Goal: Task Accomplishment & Management: Complete application form

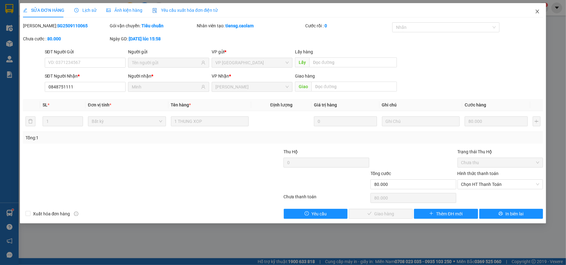
click at [535, 14] on span "Close" at bounding box center [536, 11] width 17 height 17
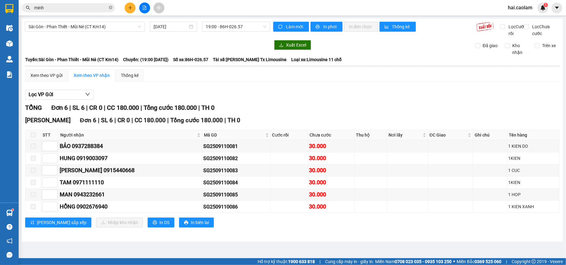
click at [108, 9] on span "minh" at bounding box center [68, 7] width 93 height 9
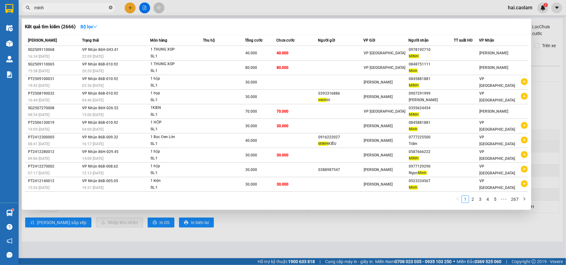
click at [109, 9] on icon "close-circle" at bounding box center [111, 8] width 4 height 4
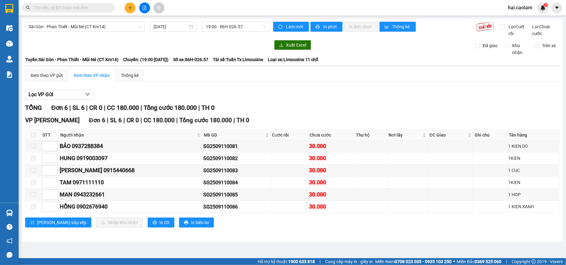
click at [60, 8] on input "text" at bounding box center [70, 7] width 73 height 7
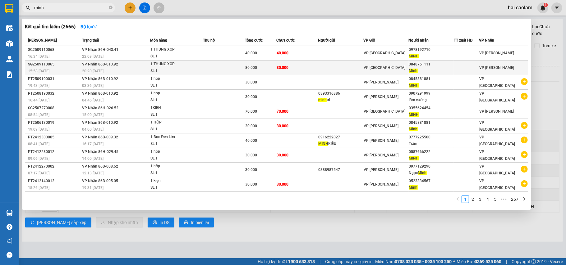
type input "minh"
click at [405, 66] on div "VP [GEOGRAPHIC_DATA]" at bounding box center [385, 67] width 45 height 7
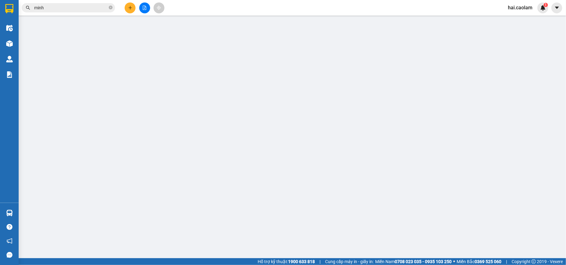
type input "0848751111"
type input "Minh"
type input "80.000"
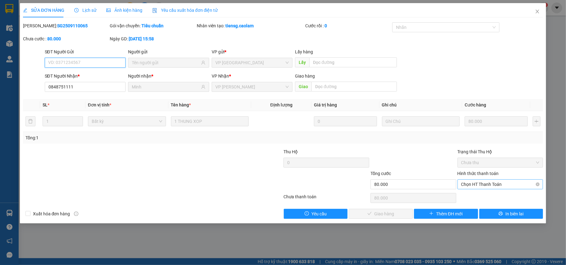
click at [475, 185] on span "Chọn HT Thanh Toán" at bounding box center [500, 184] width 78 height 9
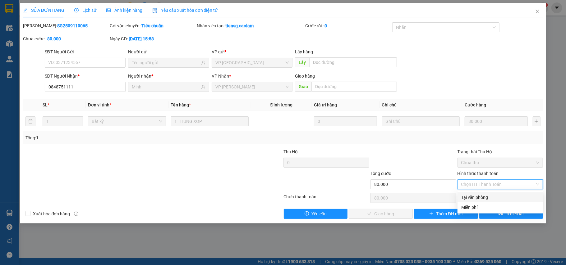
click at [470, 195] on div "Tại văn phòng" at bounding box center [500, 197] width 78 height 7
type input "0"
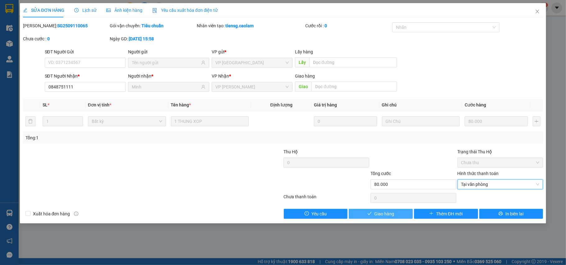
click at [378, 217] on span "Giao hàng" at bounding box center [384, 214] width 20 height 7
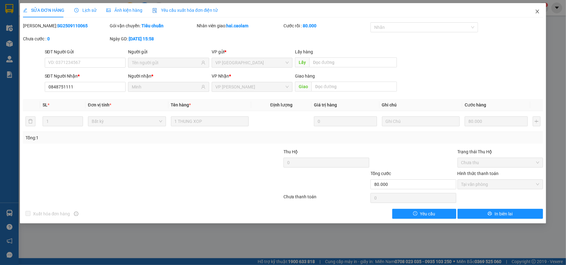
click at [536, 12] on icon "close" at bounding box center [537, 11] width 5 height 5
